Goal: Find specific page/section: Find specific page/section

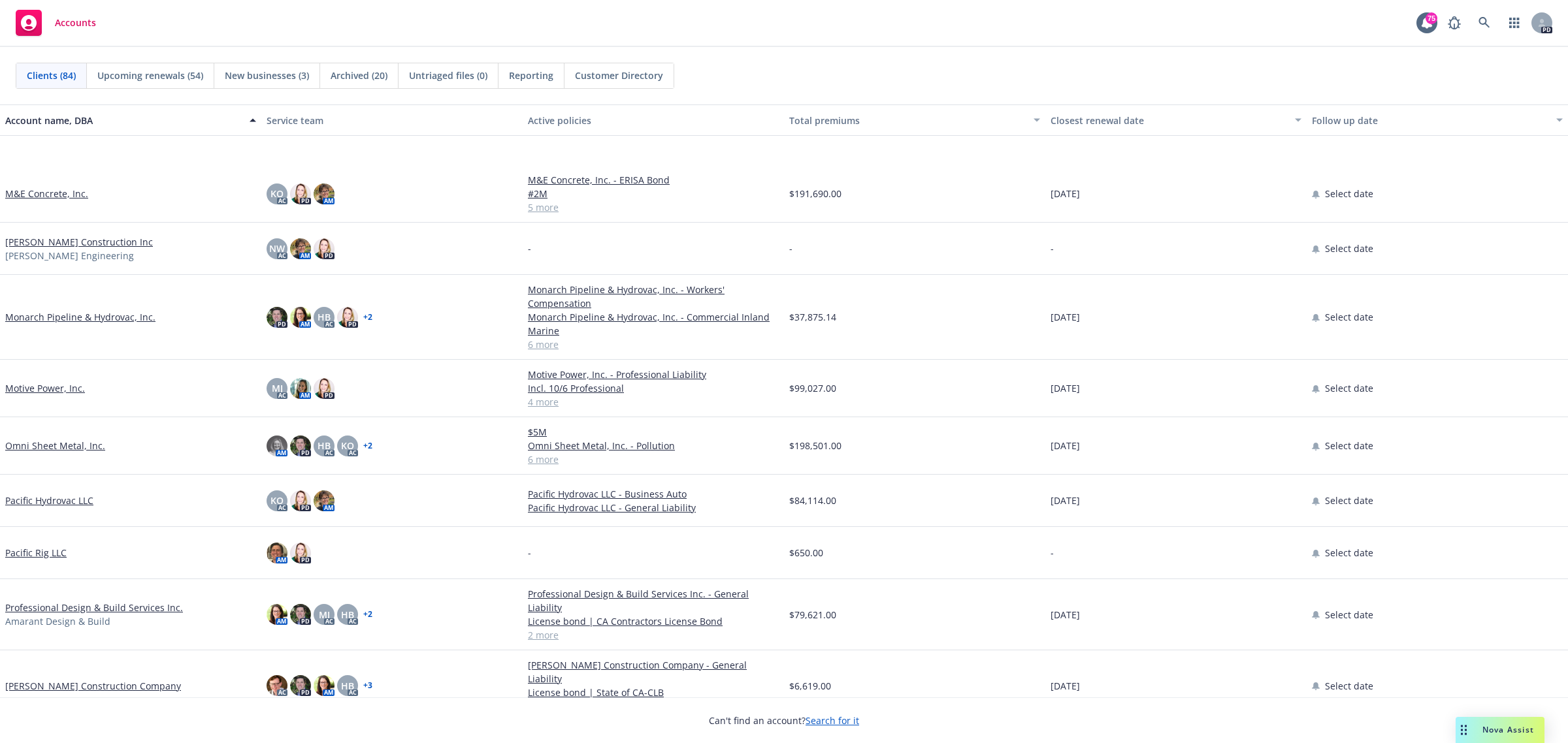
scroll to position [3102, 0]
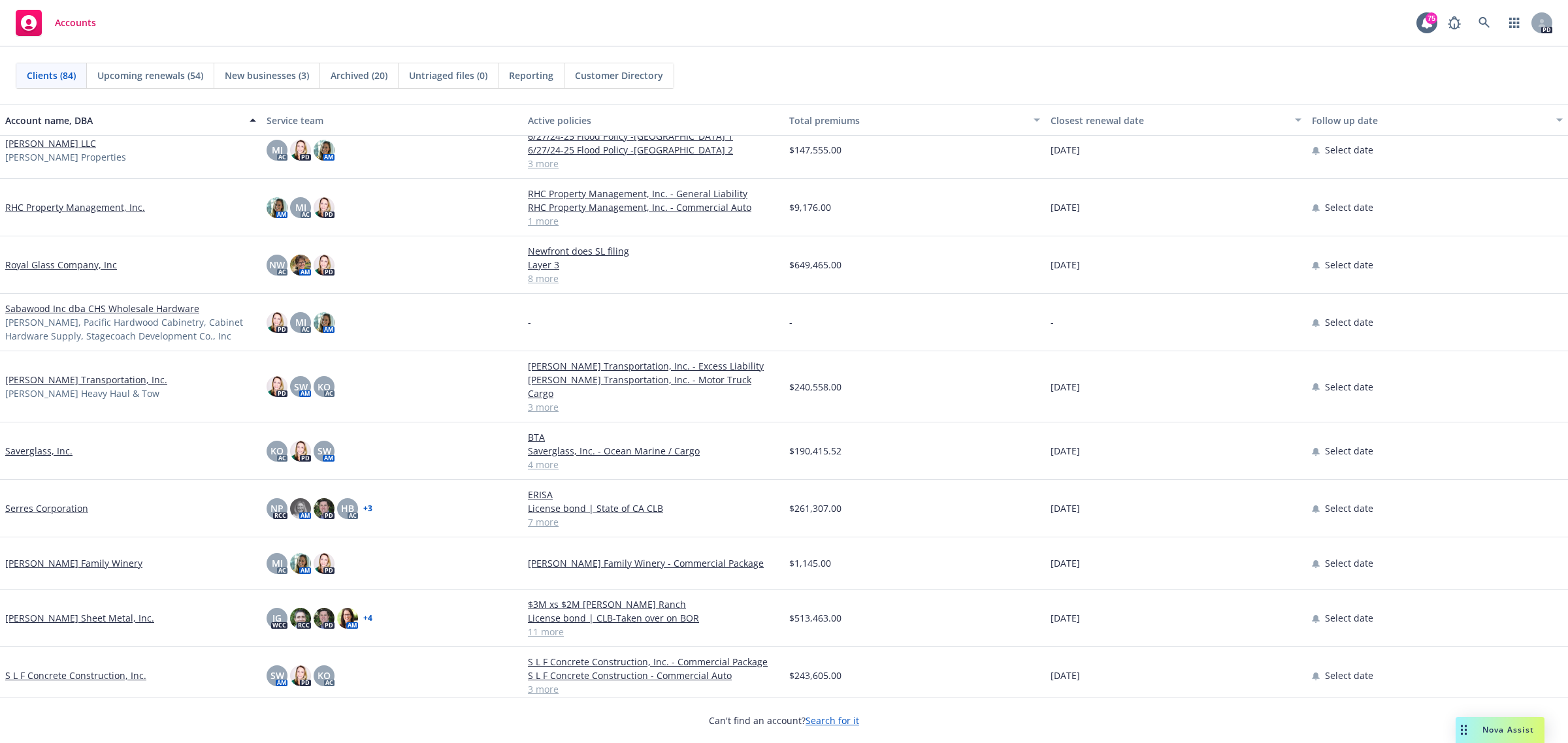
click at [54, 373] on link "[PERSON_NAME] Transportation, Inc." at bounding box center [87, 379] width 162 height 14
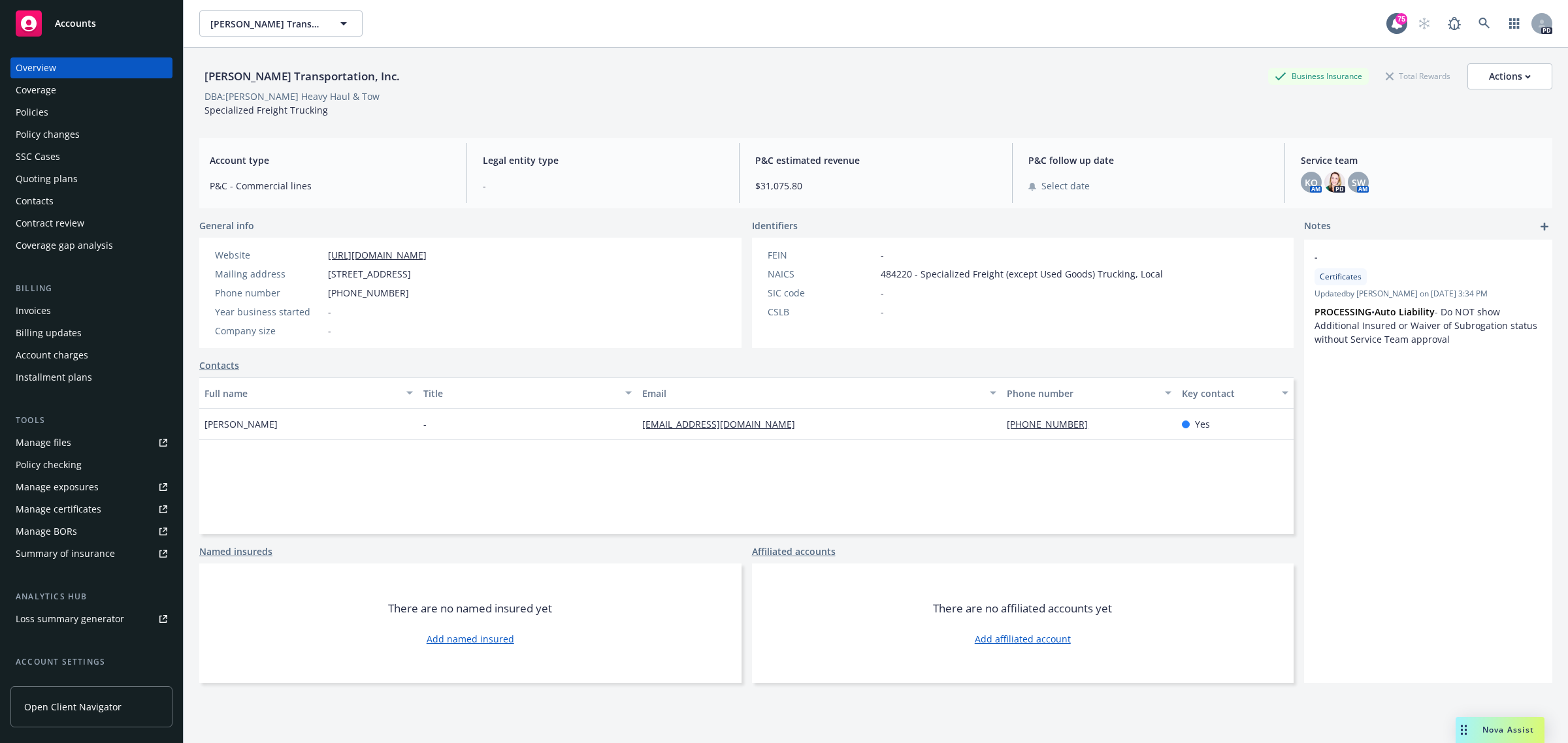
click at [43, 113] on div "Policies" at bounding box center [32, 112] width 33 height 21
